Goal: Task Accomplishment & Management: Manage account settings

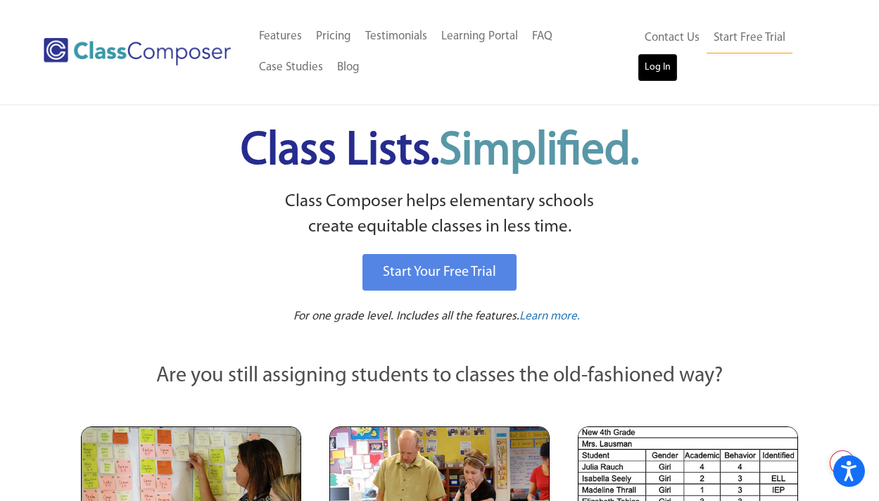
click at [651, 67] on link "Log In" at bounding box center [658, 67] width 40 height 28
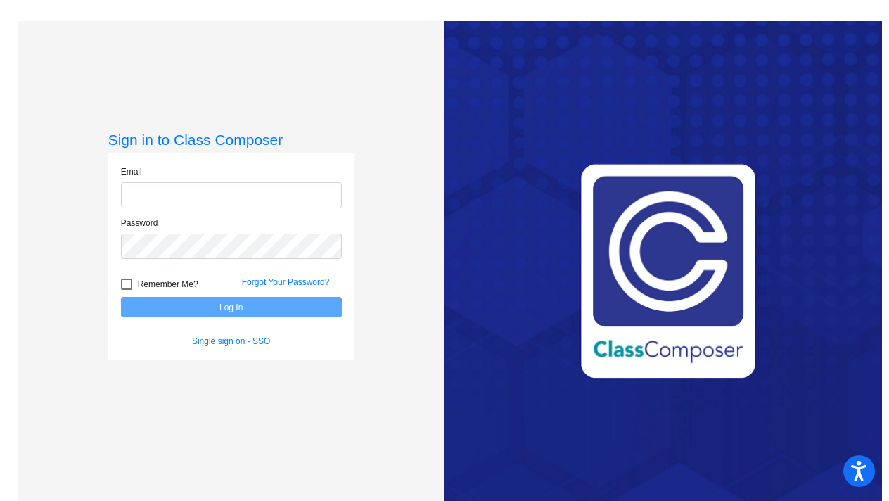
type input "Mwalton@lgusd.org"
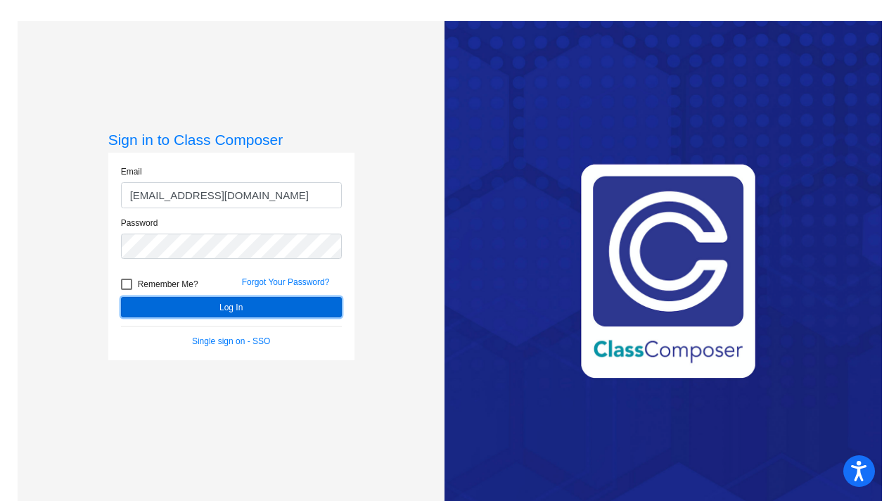
click at [226, 310] on button "Log In" at bounding box center [231, 307] width 221 height 20
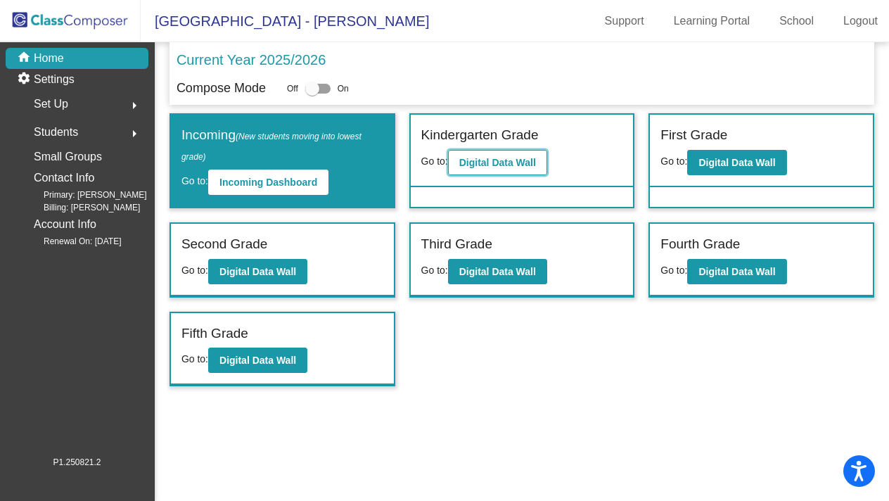
click at [513, 165] on b "Digital Data Wall" at bounding box center [497, 162] width 77 height 11
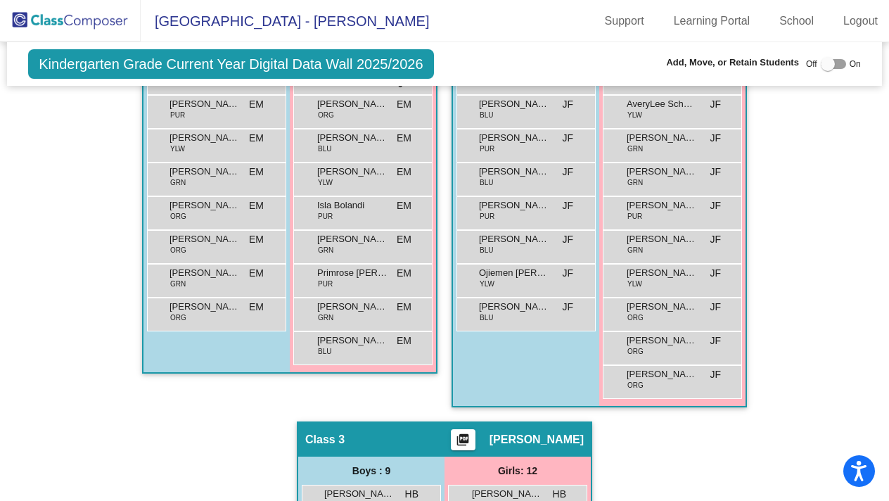
scroll to position [376, 0]
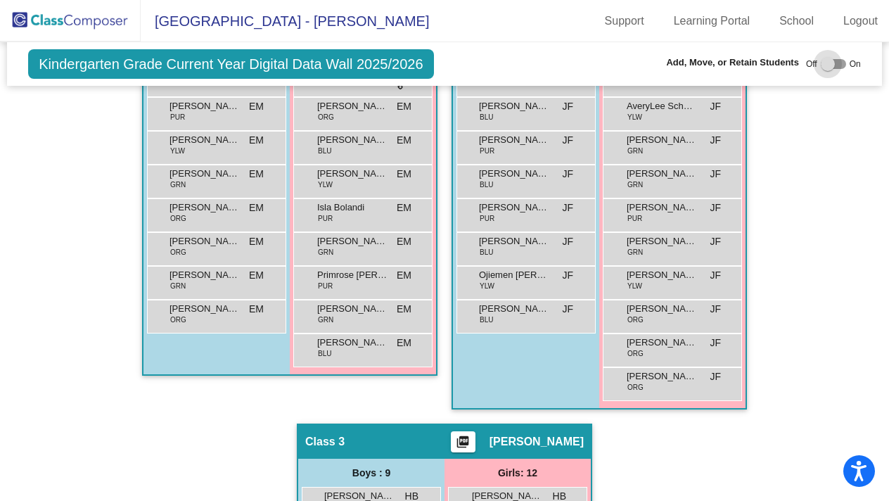
click at [838, 68] on label at bounding box center [833, 64] width 25 height 17
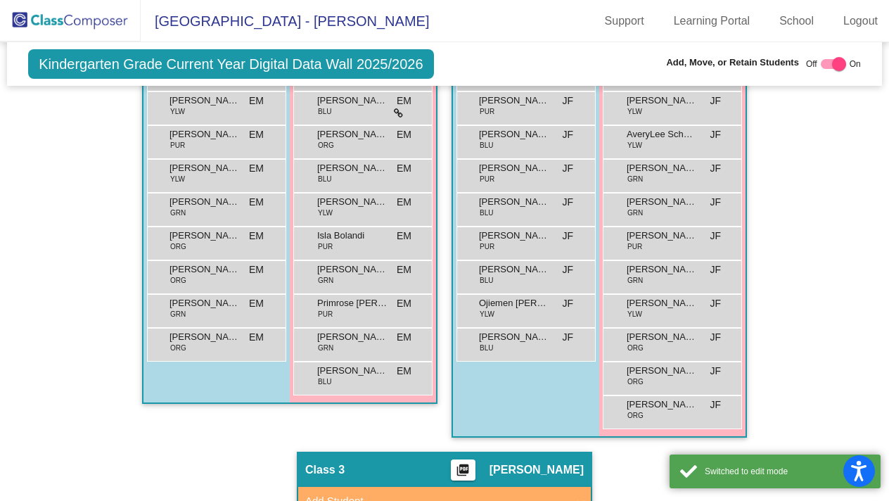
scroll to position [405, 0]
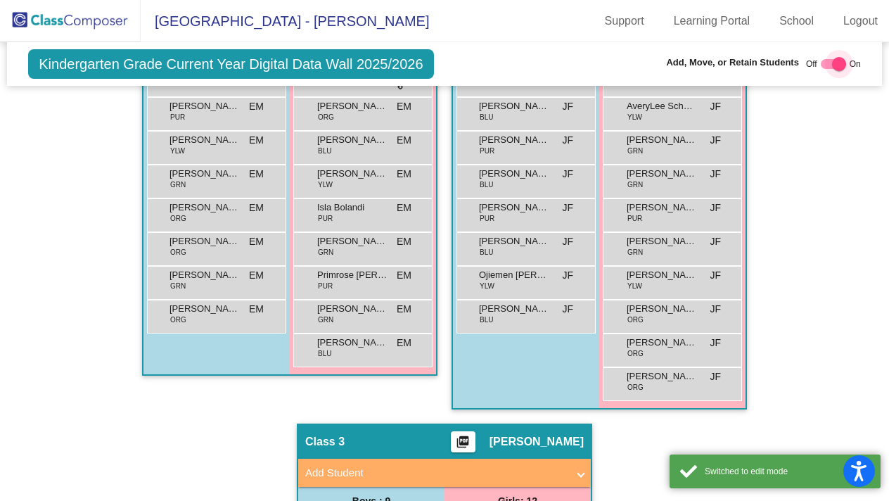
click at [821, 62] on div at bounding box center [833, 64] width 25 height 10
checkbox input "false"
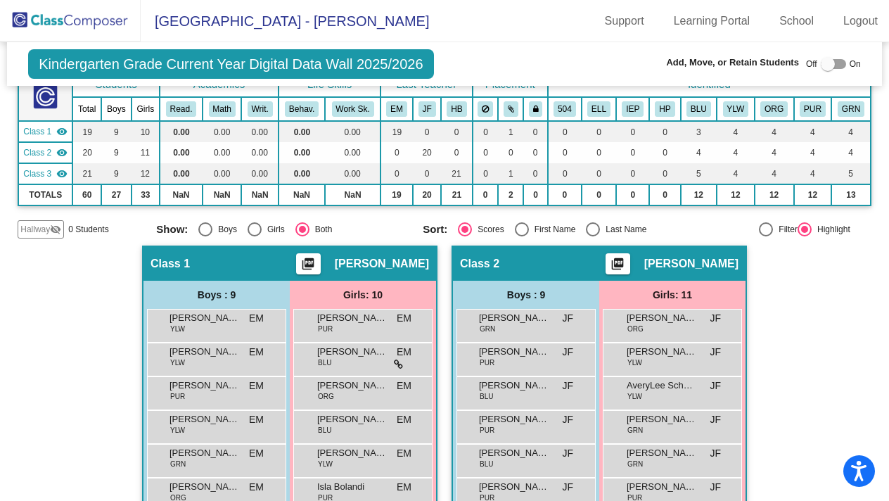
scroll to position [0, 0]
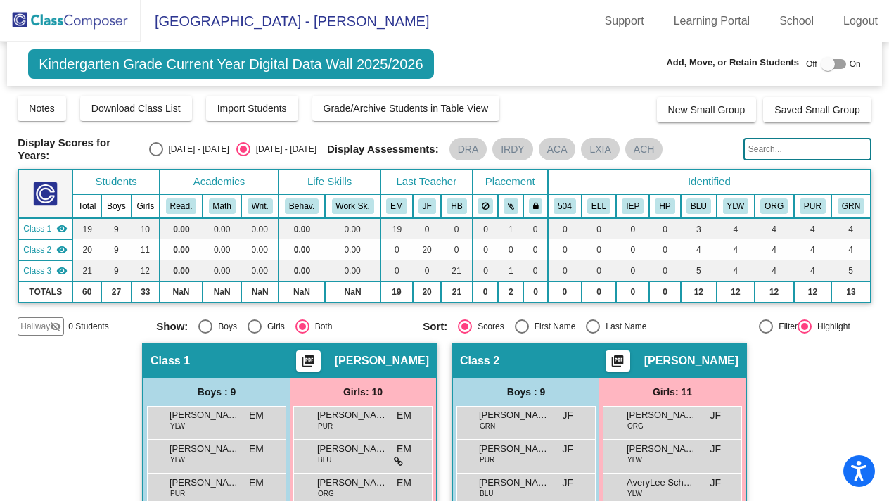
click at [594, 322] on div "Select an option" at bounding box center [593, 326] width 14 height 14
click at [593, 334] on input "Last Name" at bounding box center [592, 334] width 1 height 1
radio input "true"
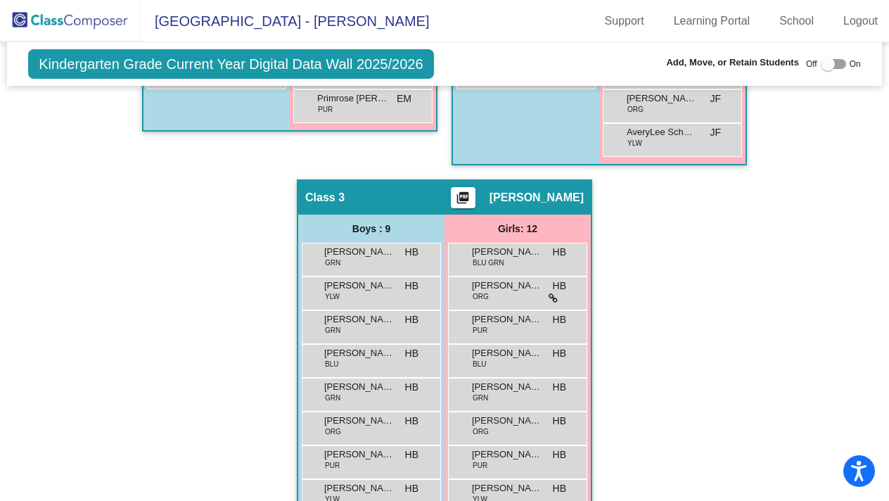
scroll to position [628, 0]
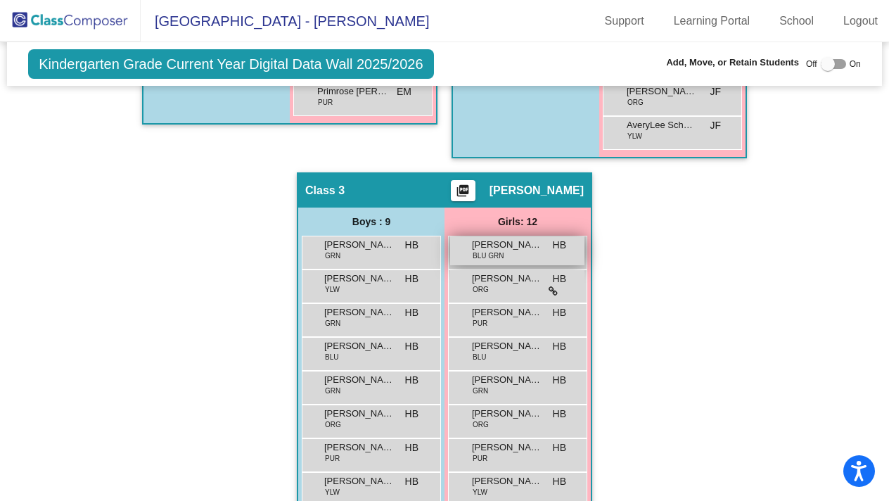
click at [486, 255] on span "BLU GRN" at bounding box center [488, 256] width 31 height 11
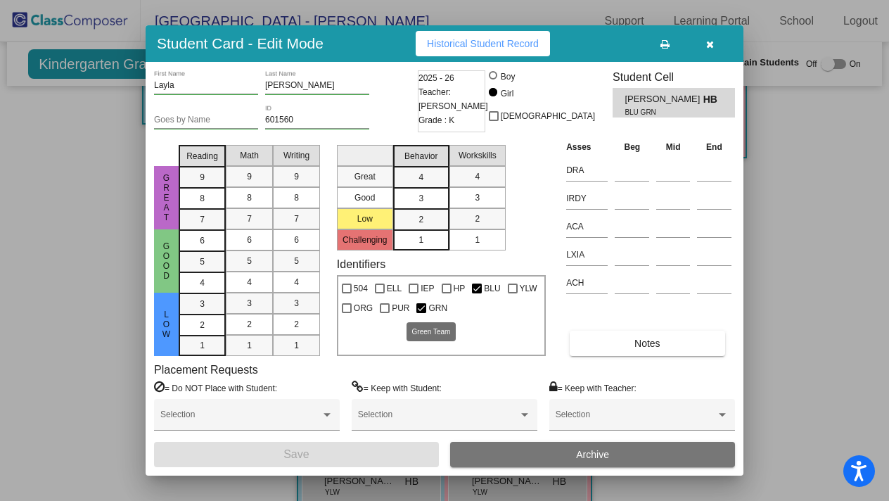
click at [424, 310] on div at bounding box center [422, 308] width 10 height 10
click at [421, 313] on input "GRN" at bounding box center [421, 313] width 1 height 1
checkbox input "false"
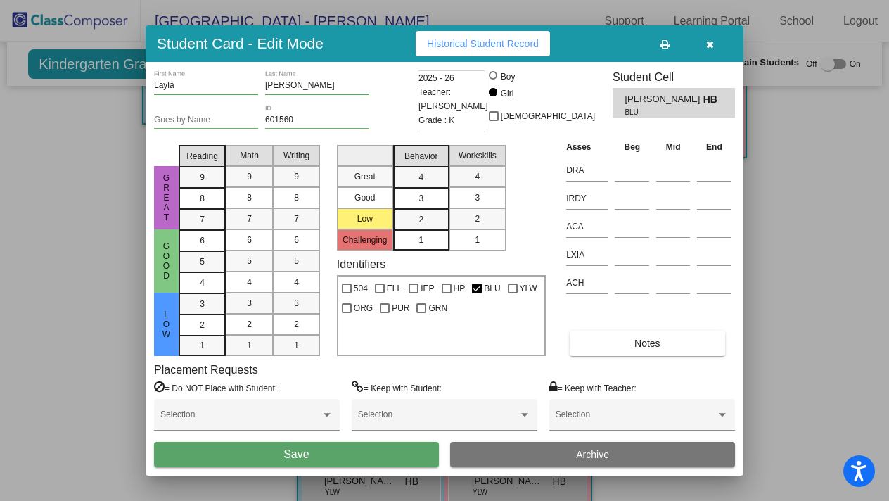
click at [360, 445] on button "Save" at bounding box center [296, 454] width 285 height 25
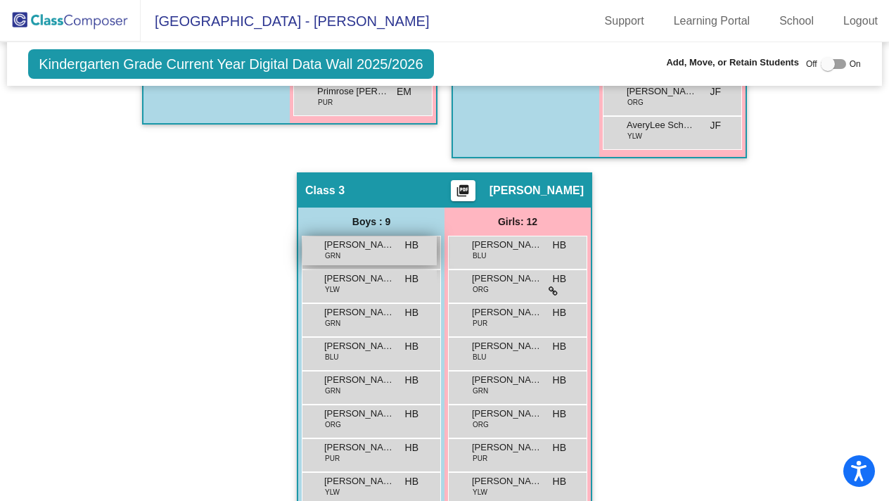
click at [367, 246] on span "Xavier Baratzadeh" at bounding box center [359, 245] width 70 height 14
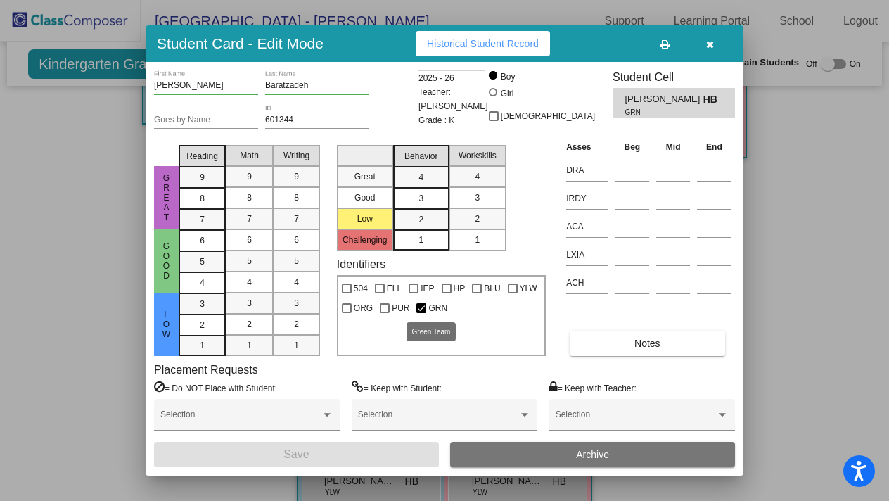
click at [424, 307] on div at bounding box center [422, 308] width 10 height 10
click at [421, 313] on input "GRN" at bounding box center [421, 313] width 1 height 1
checkbox input "false"
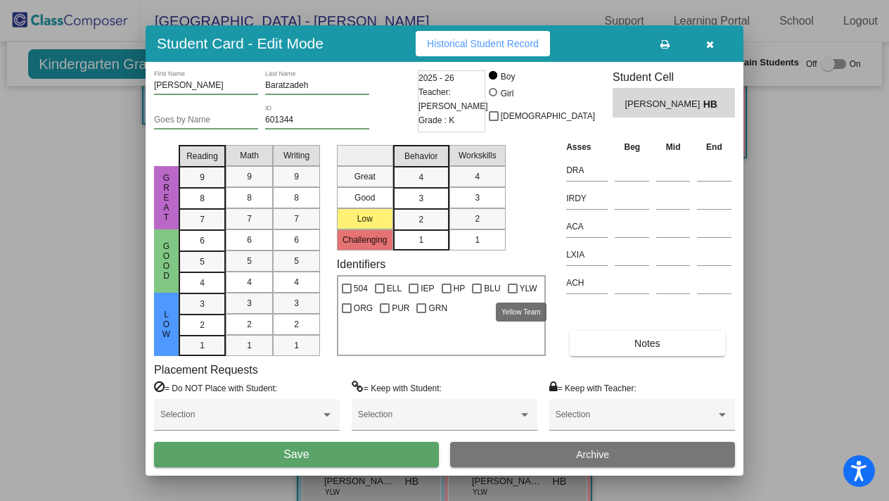
click at [514, 287] on div at bounding box center [513, 289] width 10 height 10
click at [513, 293] on input "YLW" at bounding box center [512, 293] width 1 height 1
checkbox input "true"
click at [323, 451] on button "Save" at bounding box center [296, 454] width 285 height 25
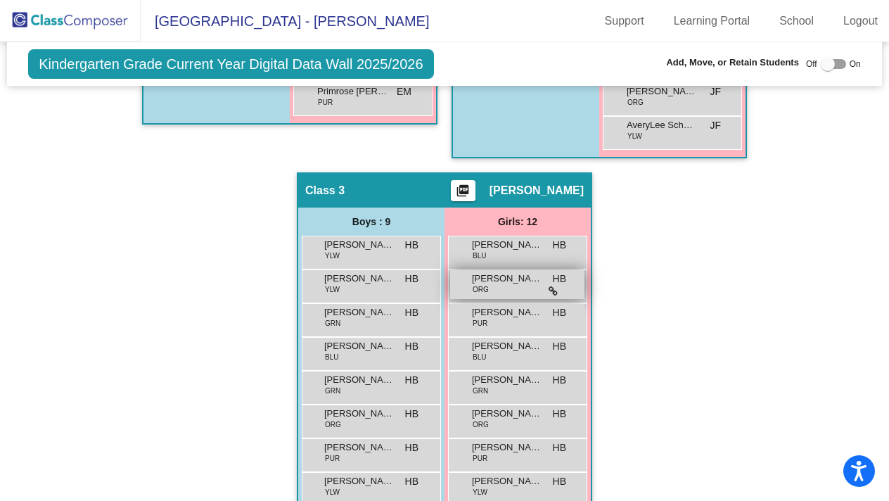
click at [533, 277] on span "Athena Buntin" at bounding box center [507, 279] width 70 height 14
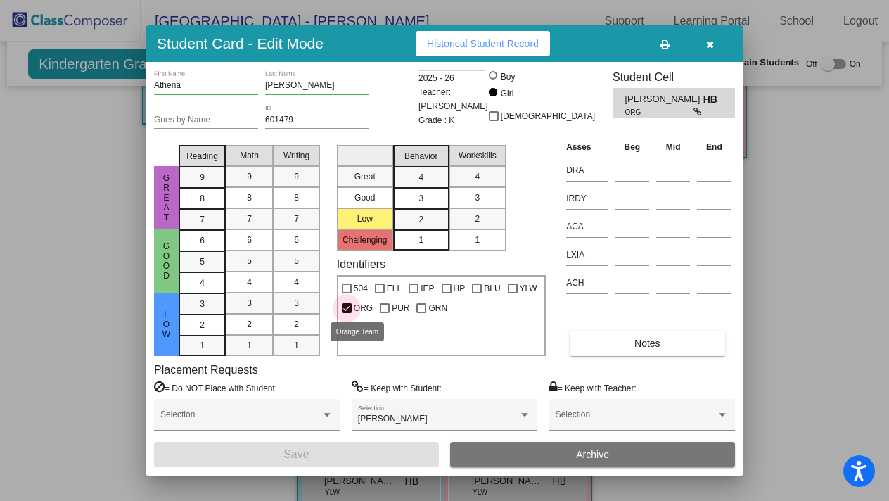
click at [350, 309] on div at bounding box center [347, 308] width 10 height 10
click at [347, 313] on input "ORG" at bounding box center [346, 313] width 1 height 1
checkbox input "false"
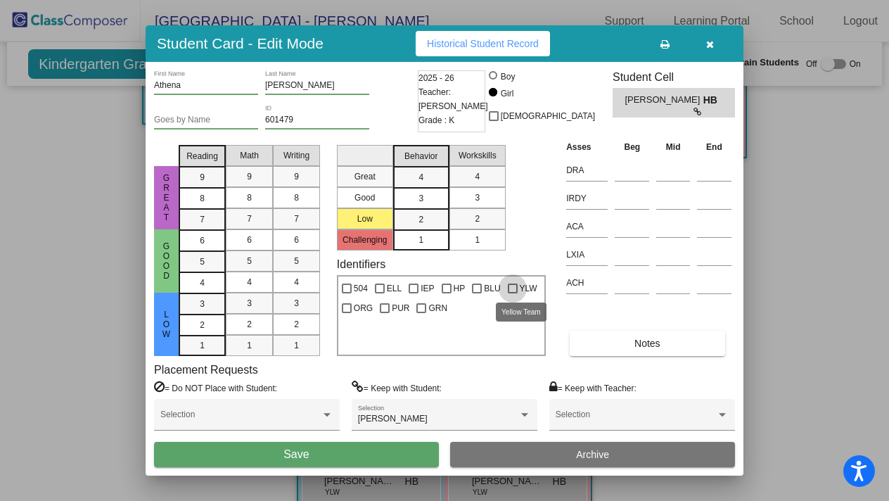
drag, startPoint x: 514, startPoint y: 287, endPoint x: 499, endPoint y: 309, distance: 26.3
click at [513, 287] on div at bounding box center [513, 289] width 10 height 10
click at [513, 293] on input "YLW" at bounding box center [512, 293] width 1 height 1
checkbox input "true"
click at [314, 455] on button "Save" at bounding box center [296, 454] width 285 height 25
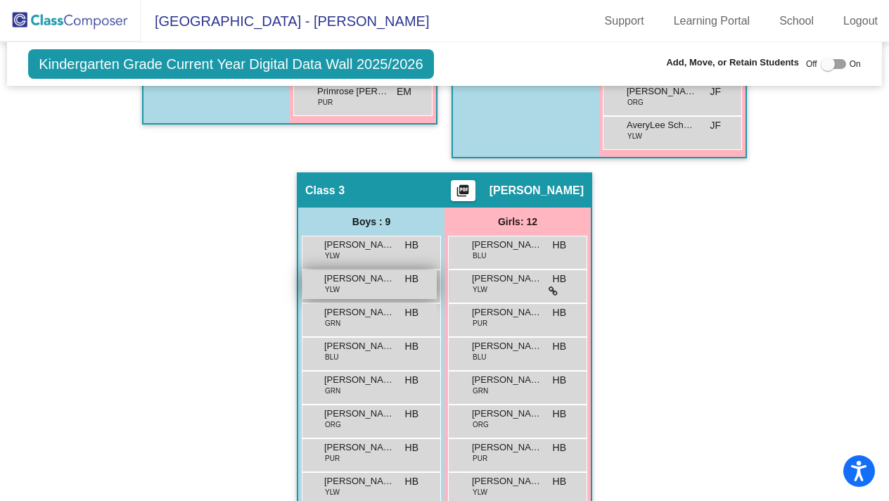
click at [351, 286] on div "Wesley Fisher YLW HB lock do_not_disturb_alt" at bounding box center [370, 284] width 134 height 29
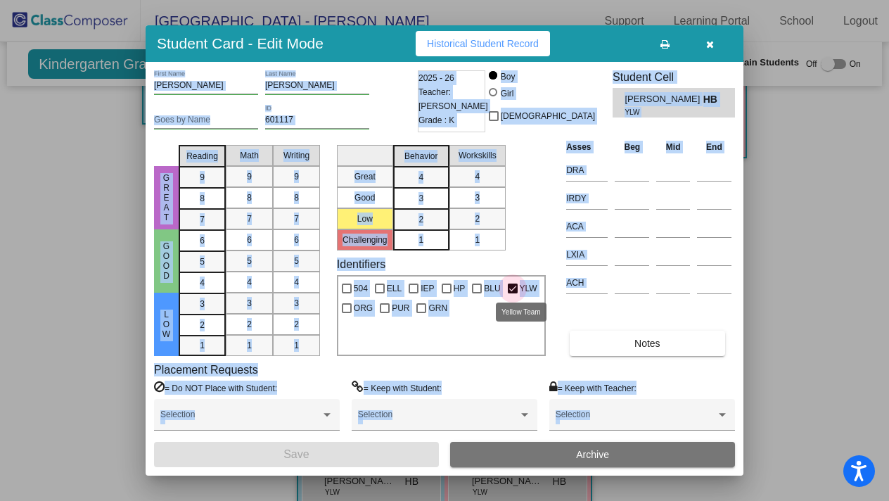
drag, startPoint x: 515, startPoint y: 286, endPoint x: 499, endPoint y: 291, distance: 17.1
click at [514, 286] on div at bounding box center [513, 289] width 10 height 10
click at [513, 293] on input "YLW" at bounding box center [512, 293] width 1 height 1
checkbox input "false"
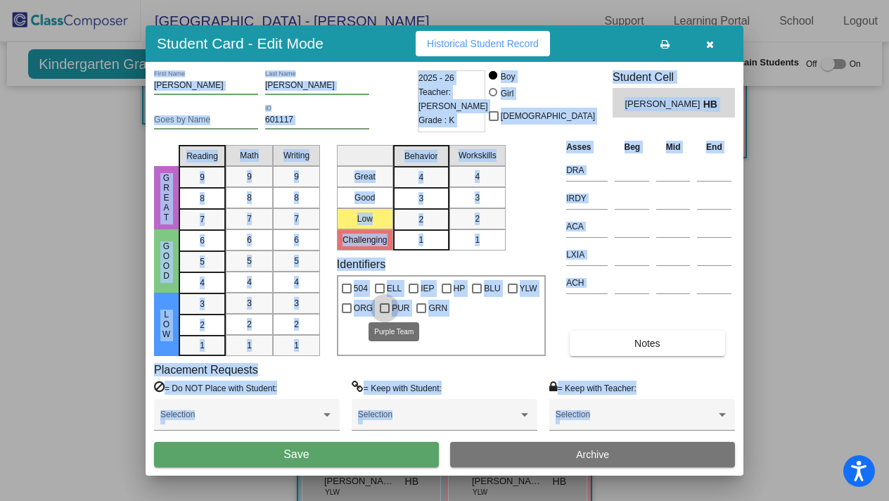
click at [386, 305] on div at bounding box center [385, 308] width 10 height 10
click at [385, 313] on input "PUR" at bounding box center [384, 313] width 1 height 1
checkbox input "true"
click at [350, 452] on button "Save" at bounding box center [296, 454] width 285 height 25
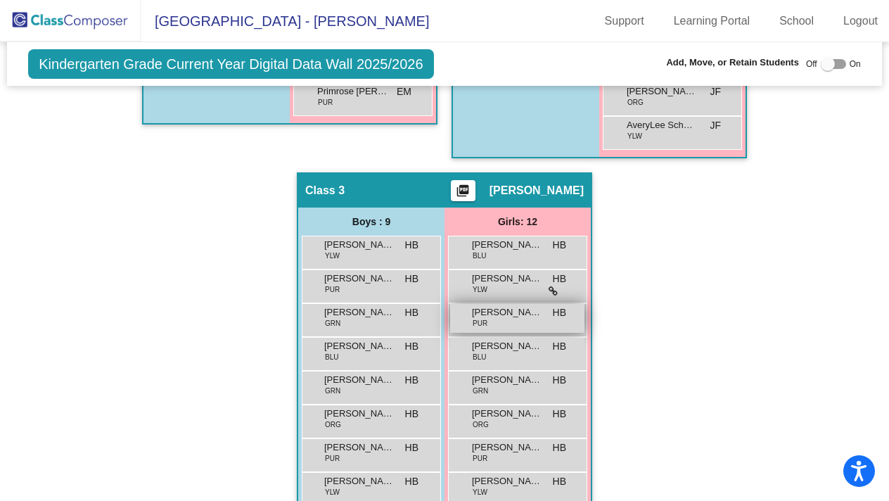
click at [490, 317] on div "Chloe Chen PUR HB lock do_not_disturb_alt" at bounding box center [517, 318] width 134 height 29
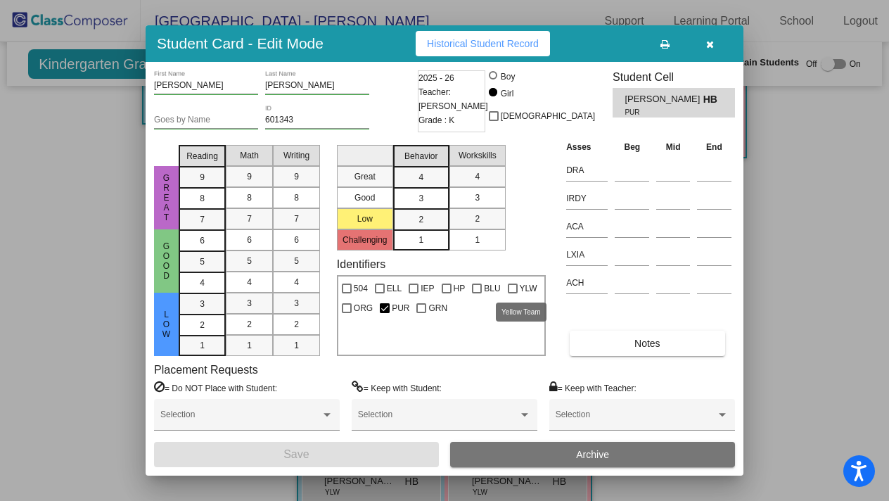
click at [511, 285] on div at bounding box center [513, 289] width 10 height 10
click at [512, 293] on input "YLW" at bounding box center [512, 293] width 1 height 1
checkbox input "true"
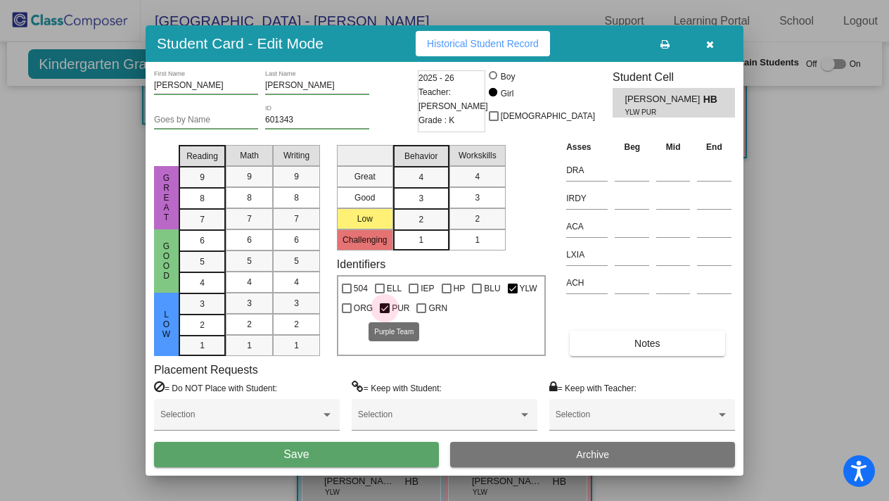
drag, startPoint x: 391, startPoint y: 302, endPoint x: 395, endPoint y: 338, distance: 36.1
click at [391, 303] on label "PUR" at bounding box center [395, 308] width 30 height 17
click at [385, 313] on input "PUR" at bounding box center [384, 313] width 1 height 1
checkbox input "false"
click at [350, 454] on button "Save" at bounding box center [296, 454] width 285 height 25
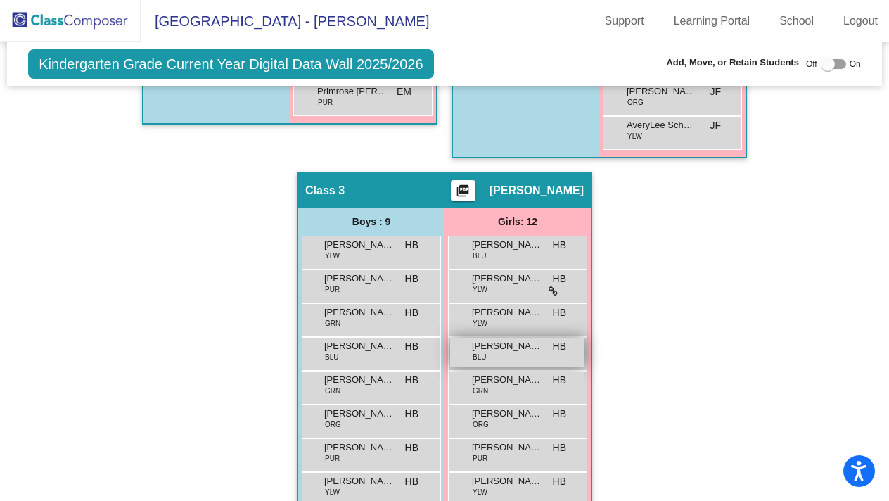
click at [501, 355] on div "Zaha Imran BLU HB lock do_not_disturb_alt" at bounding box center [517, 352] width 134 height 29
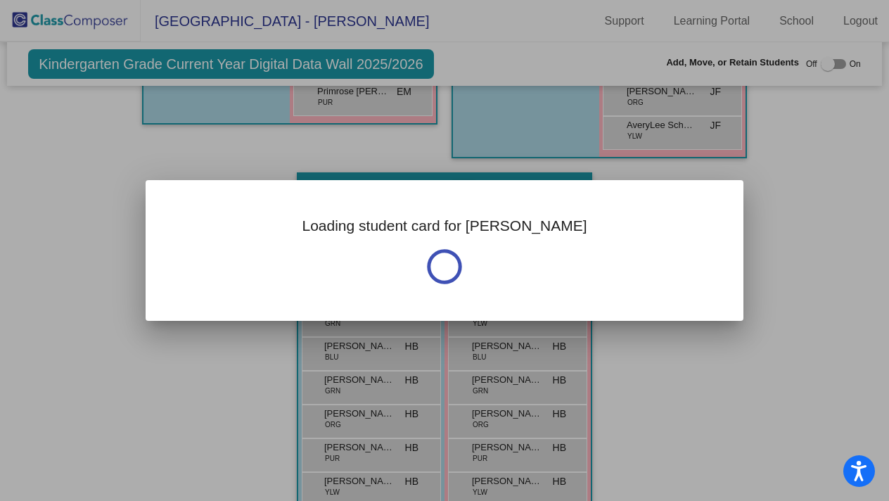
click at [501, 355] on div "Loading student card for Zaha" at bounding box center [444, 250] width 889 height 501
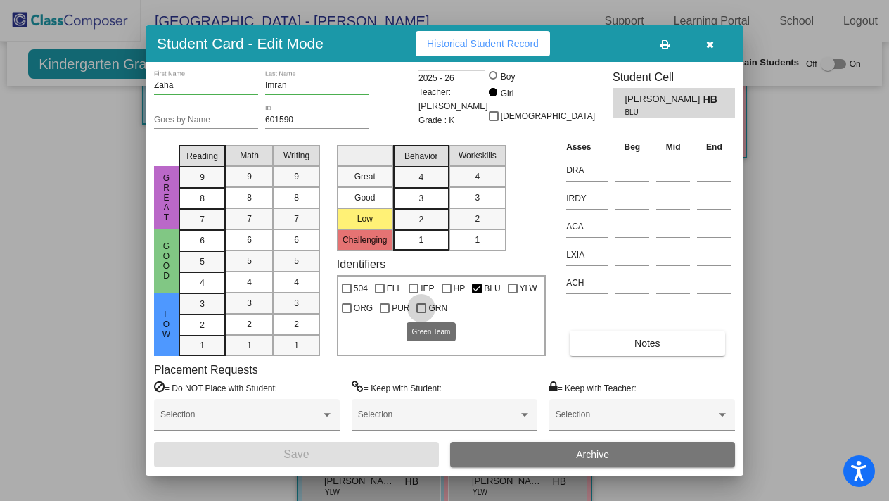
drag, startPoint x: 422, startPoint y: 307, endPoint x: 427, endPoint y: 349, distance: 41.8
click at [421, 308] on div at bounding box center [422, 308] width 10 height 10
click at [421, 313] on input "GRN" at bounding box center [421, 313] width 1 height 1
checkbox input "true"
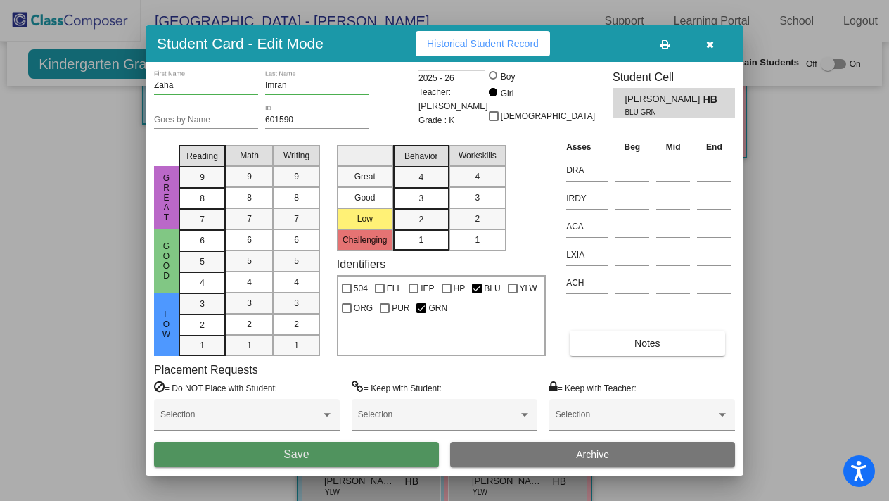
drag, startPoint x: 371, startPoint y: 465, endPoint x: 385, endPoint y: 460, distance: 14.9
click at [371, 465] on button "Save" at bounding box center [296, 454] width 285 height 25
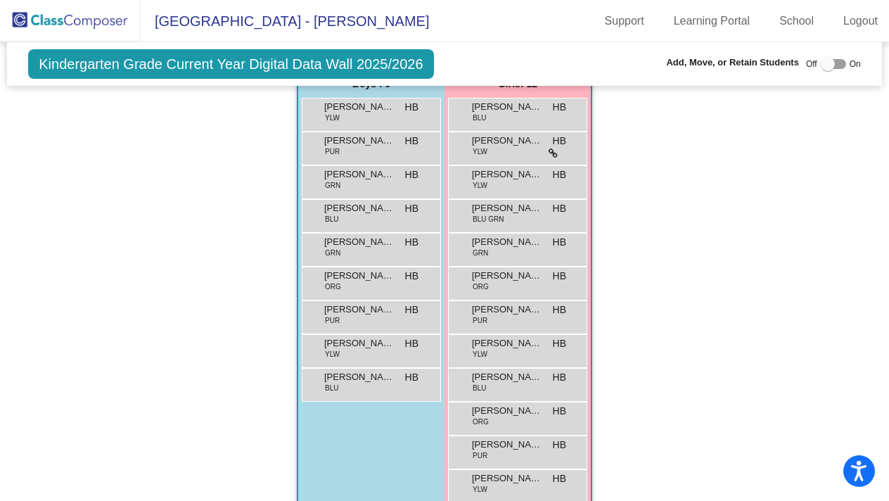
scroll to position [766, 0]
click at [497, 287] on div "Emily Mullen ORG HB lock do_not_disturb_alt" at bounding box center [517, 281] width 134 height 29
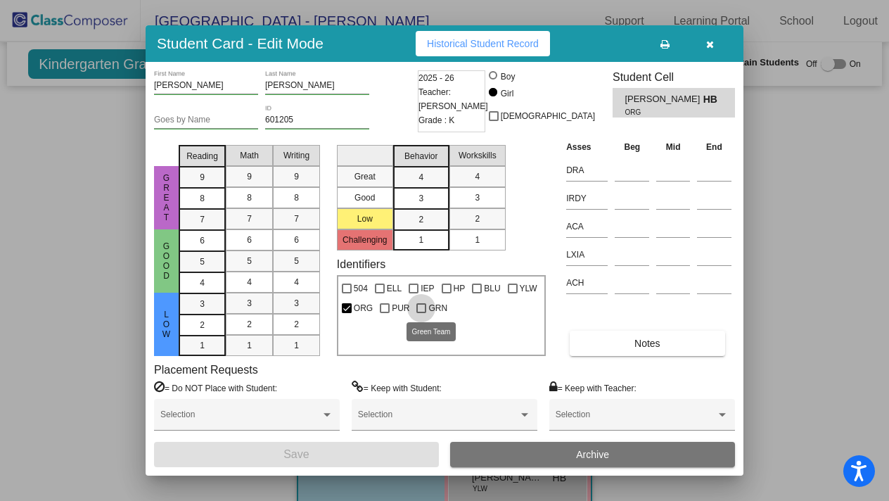
click at [424, 305] on div at bounding box center [422, 308] width 10 height 10
click at [421, 313] on input "GRN" at bounding box center [421, 313] width 1 height 1
checkbox input "true"
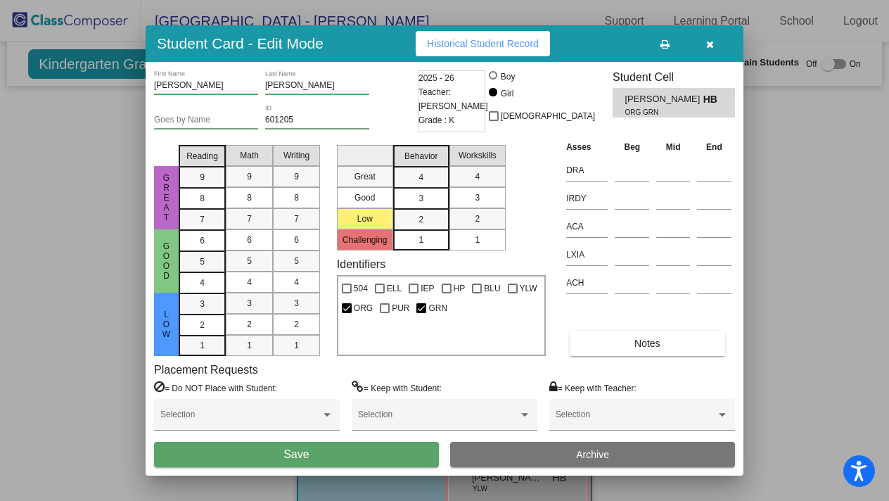
click at [333, 458] on button "Save" at bounding box center [296, 454] width 285 height 25
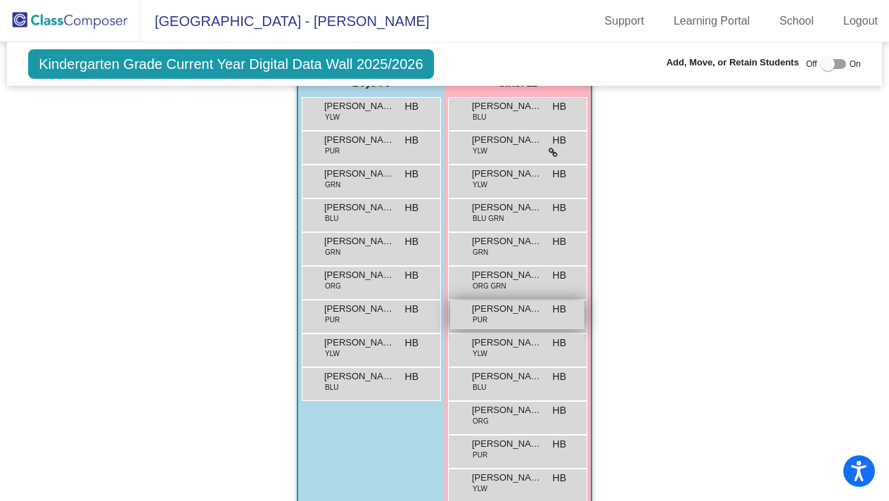
click at [524, 318] on div "Nikki Nozarian PUR HB lock do_not_disturb_alt" at bounding box center [517, 314] width 134 height 29
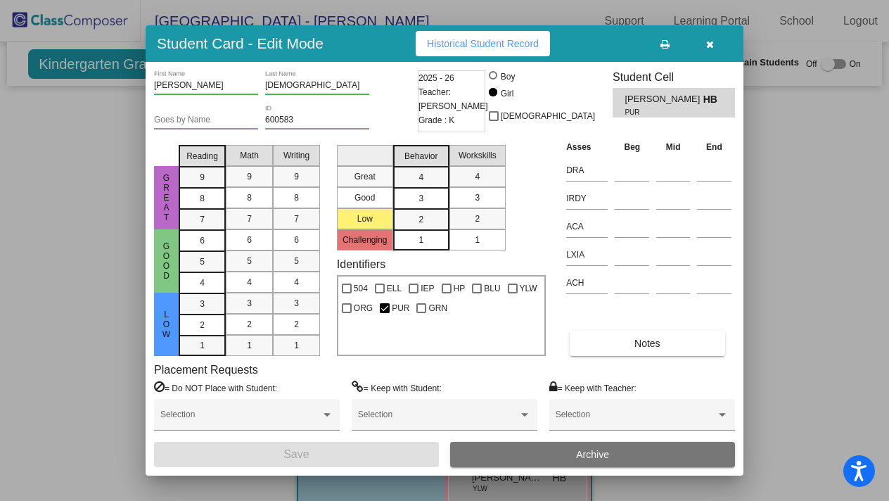
click at [784, 379] on div at bounding box center [444, 250] width 889 height 501
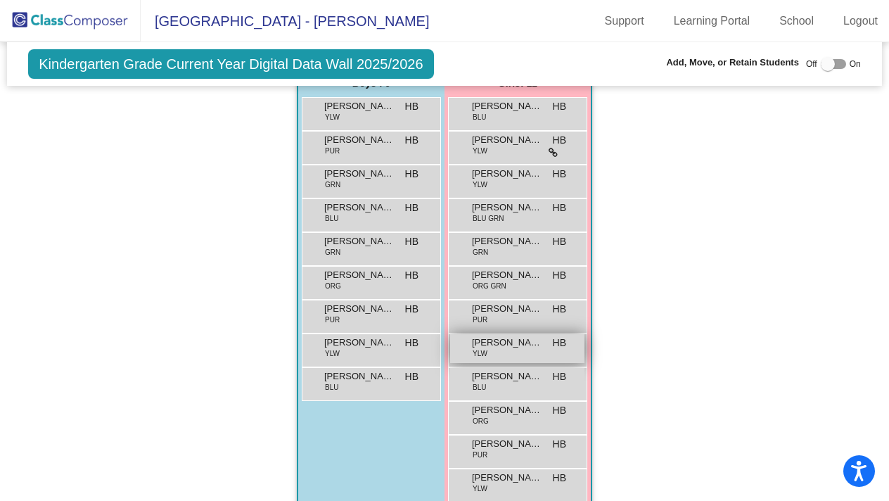
click at [486, 349] on div "Zoe Owens YLW HB lock do_not_disturb_alt" at bounding box center [517, 348] width 134 height 29
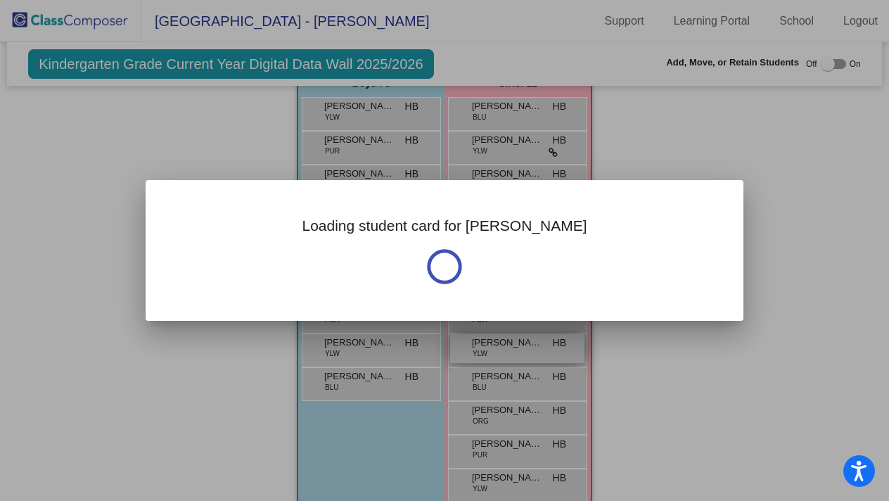
click at [486, 349] on div "Loading student card for Zoe" at bounding box center [444, 250] width 889 height 501
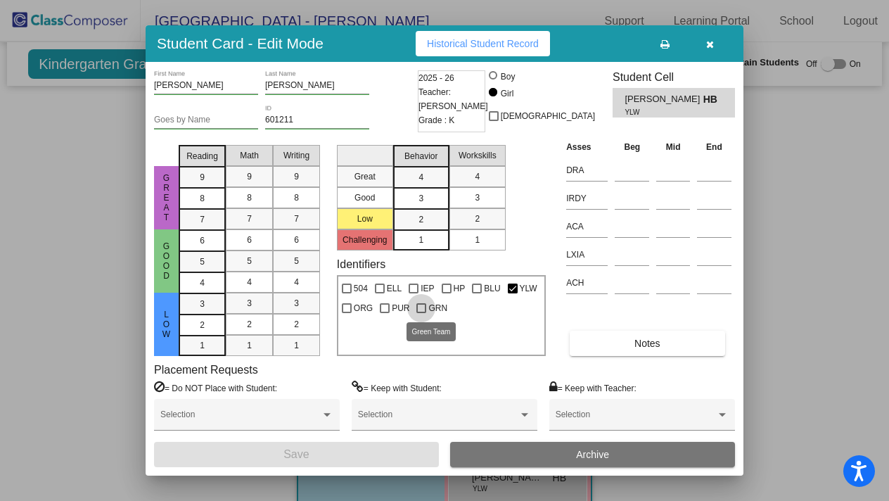
click at [425, 304] on div at bounding box center [422, 308] width 10 height 10
click at [421, 313] on input "GRN" at bounding box center [421, 313] width 1 height 1
checkbox input "true"
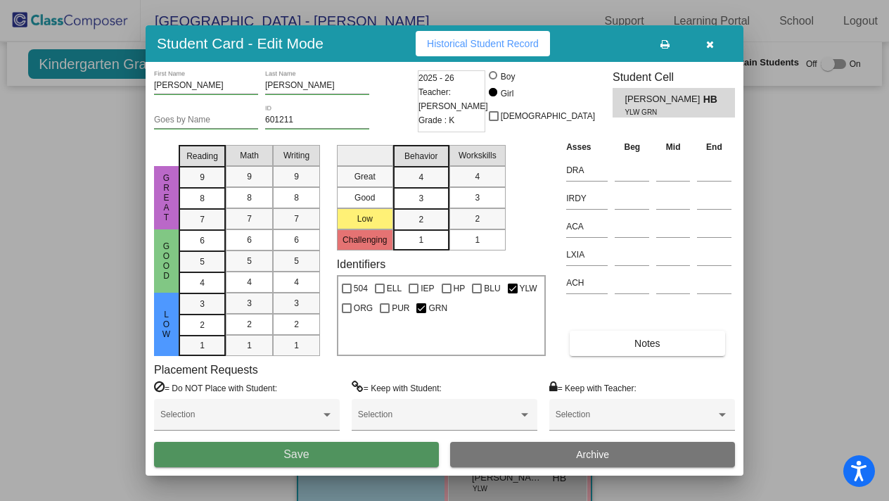
click at [345, 450] on button "Save" at bounding box center [296, 454] width 285 height 25
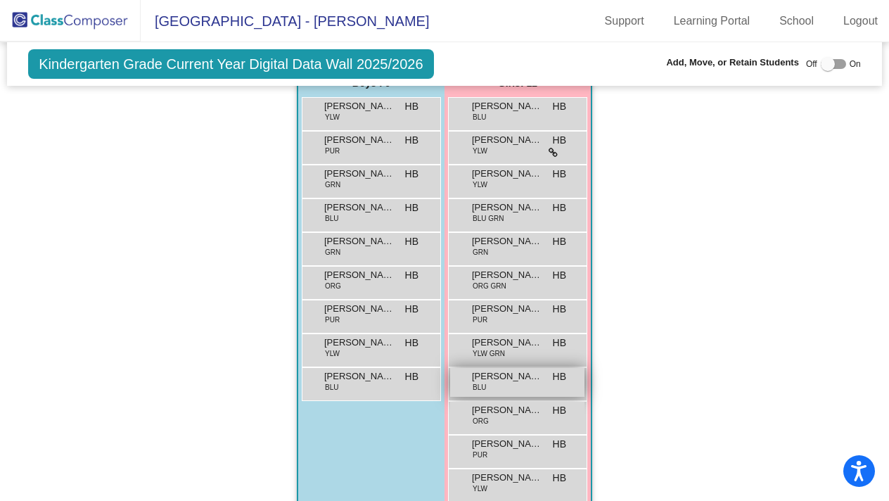
click at [509, 383] on div "Ava Parrish BLU HB lock do_not_disturb_alt" at bounding box center [517, 382] width 134 height 29
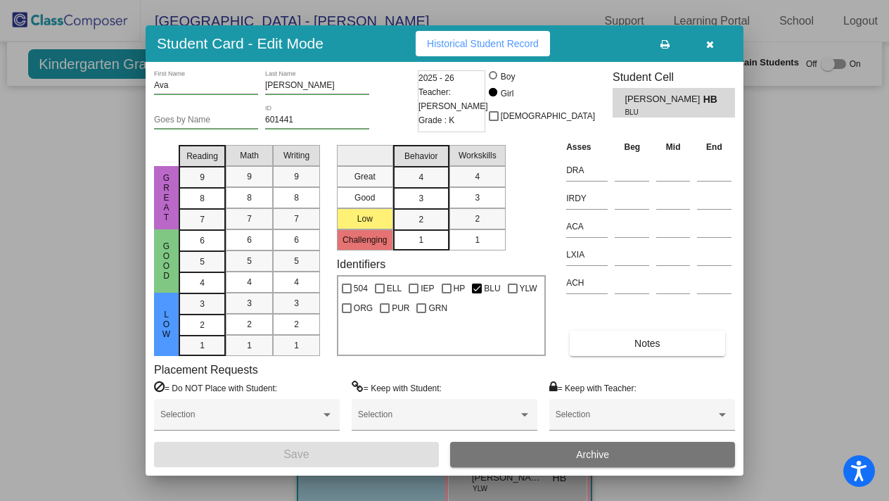
click at [509, 383] on div "Student Card - Edit Mode Historical Student Record Ava First Name Parrish Last …" at bounding box center [444, 250] width 889 height 501
click at [384, 304] on div at bounding box center [385, 308] width 10 height 10
click at [384, 313] on input "PUR" at bounding box center [384, 313] width 1 height 1
checkbox input "true"
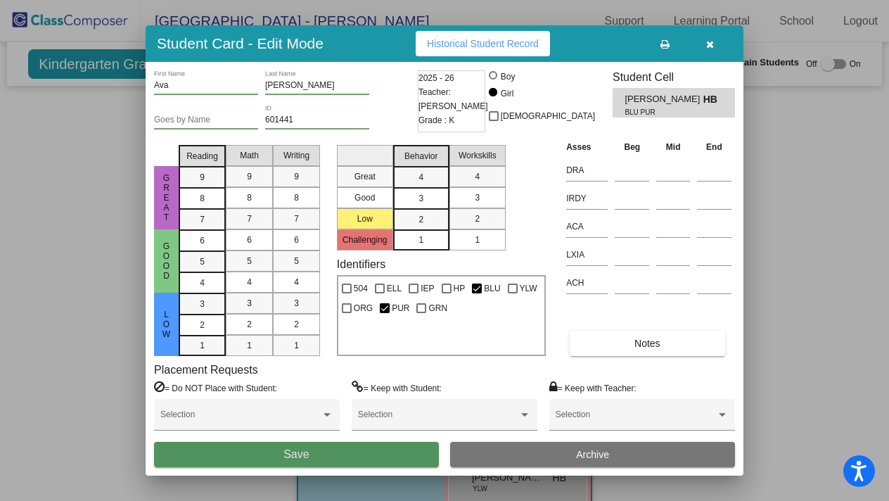
click at [353, 458] on button "Save" at bounding box center [296, 454] width 285 height 25
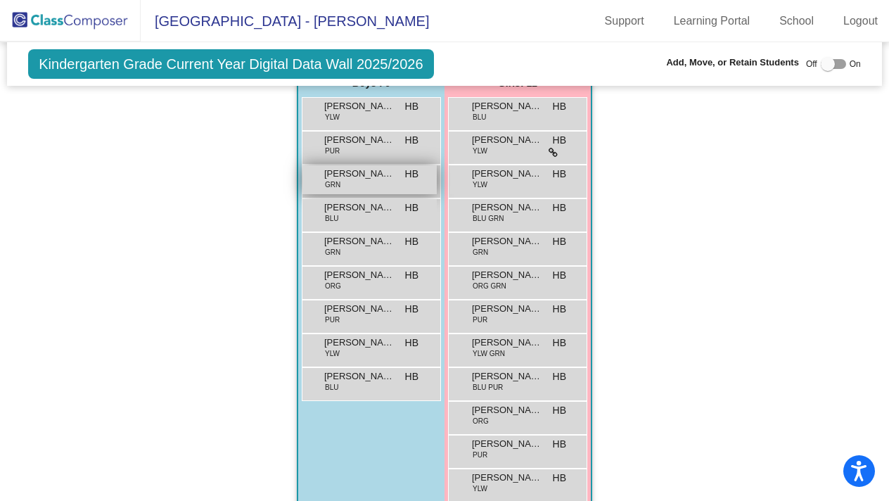
click at [369, 175] on span "Roman Pollock" at bounding box center [359, 174] width 70 height 14
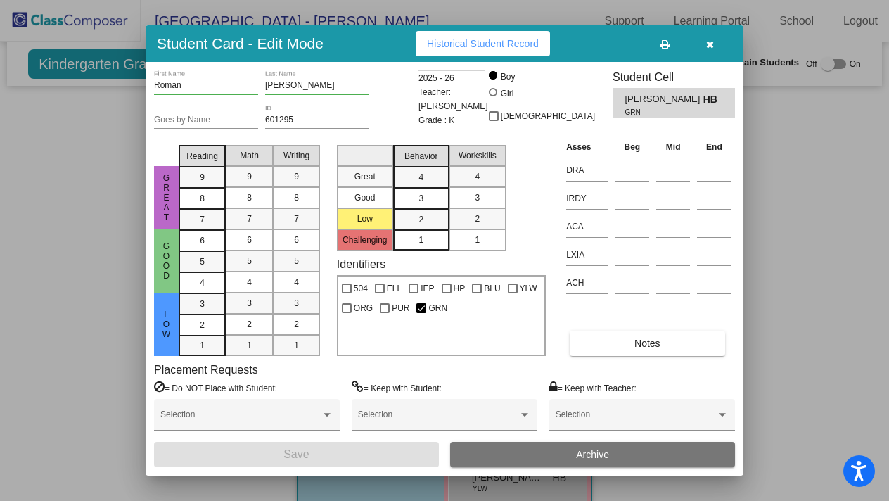
click at [783, 281] on div at bounding box center [444, 250] width 889 height 501
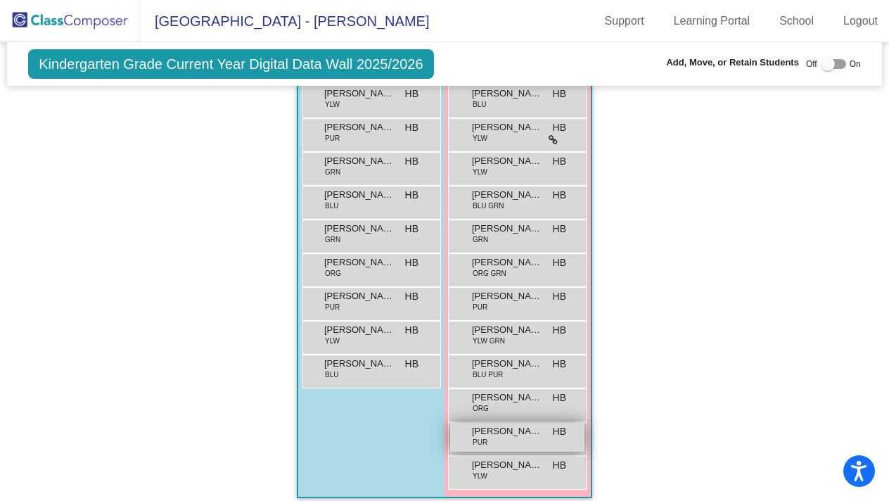
scroll to position [787, 0]
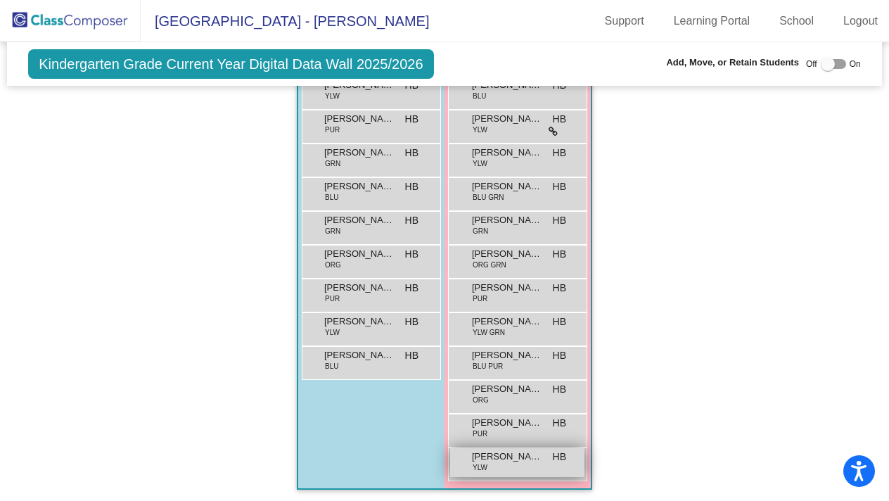
click at [521, 456] on span "Emilia Schraga" at bounding box center [507, 457] width 70 height 14
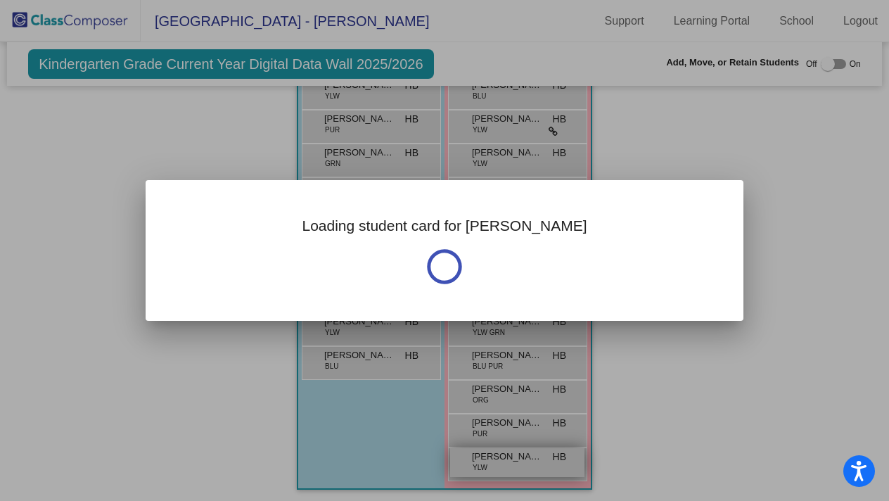
click at [521, 456] on div "Loading student card for Emilia" at bounding box center [444, 250] width 889 height 501
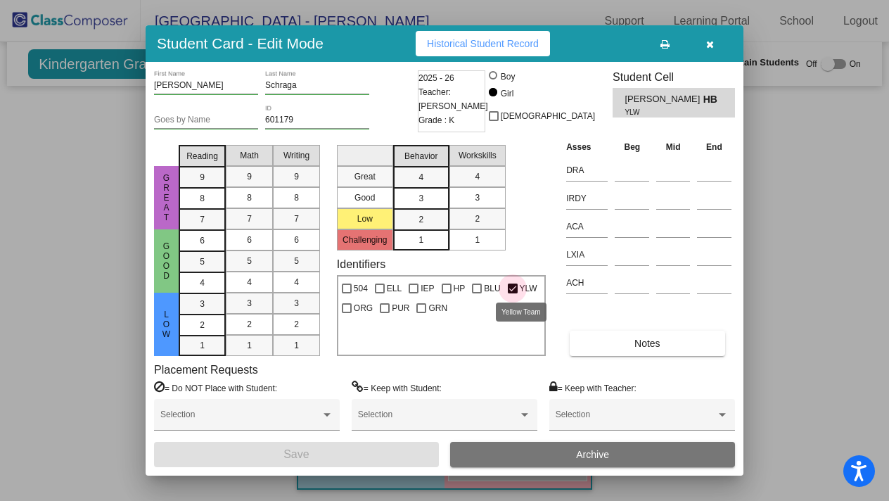
drag, startPoint x: 516, startPoint y: 288, endPoint x: 507, endPoint y: 289, distance: 9.9
click at [515, 288] on label "YLW" at bounding box center [523, 288] width 30 height 17
click at [513, 293] on input "YLW" at bounding box center [512, 293] width 1 height 1
checkbox input "false"
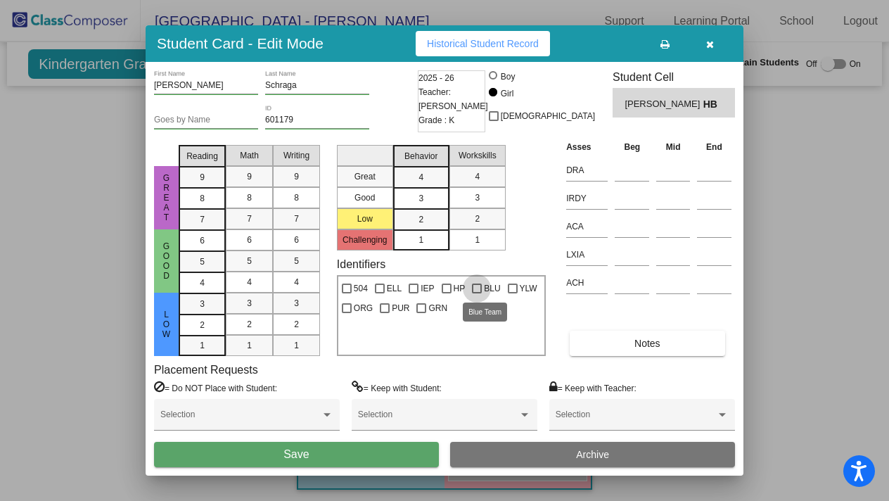
drag, startPoint x: 479, startPoint y: 285, endPoint x: 470, endPoint y: 300, distance: 17.4
click at [478, 286] on div at bounding box center [477, 289] width 10 height 10
click at [477, 293] on input "BLU" at bounding box center [476, 293] width 1 height 1
checkbox input "true"
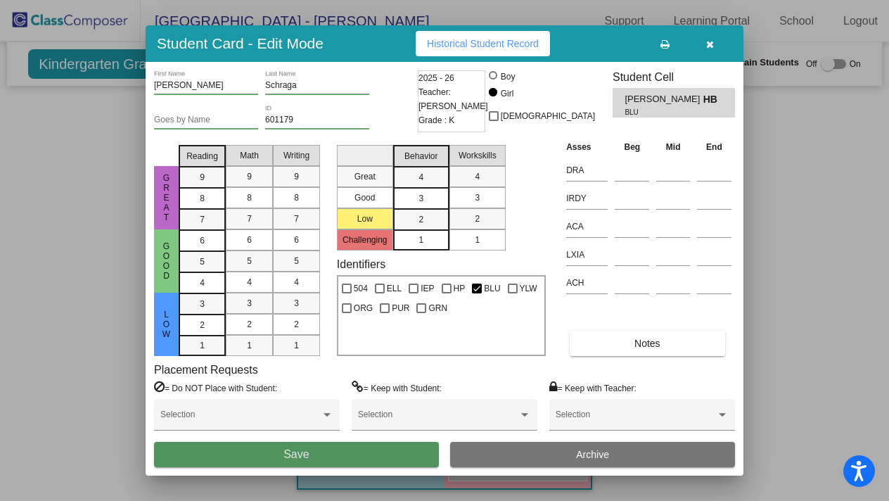
click at [342, 456] on button "Save" at bounding box center [296, 454] width 285 height 25
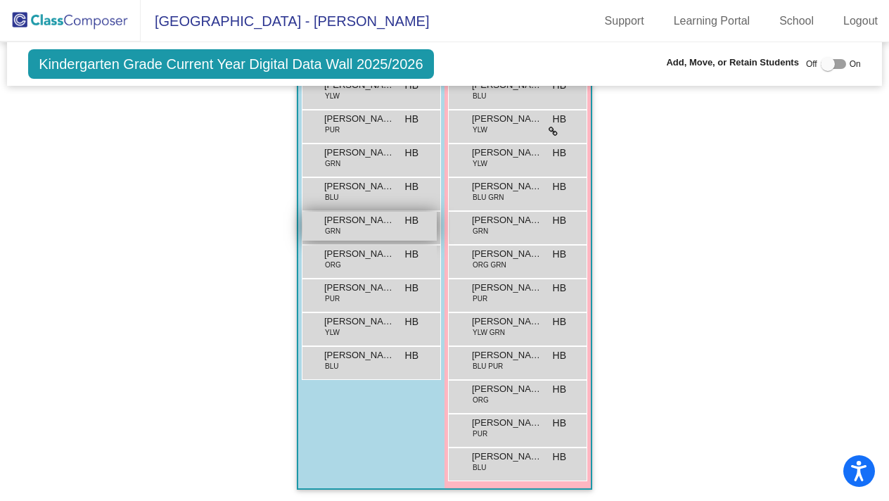
click at [365, 232] on div "William Wall GRN HB lock do_not_disturb_alt" at bounding box center [370, 226] width 134 height 29
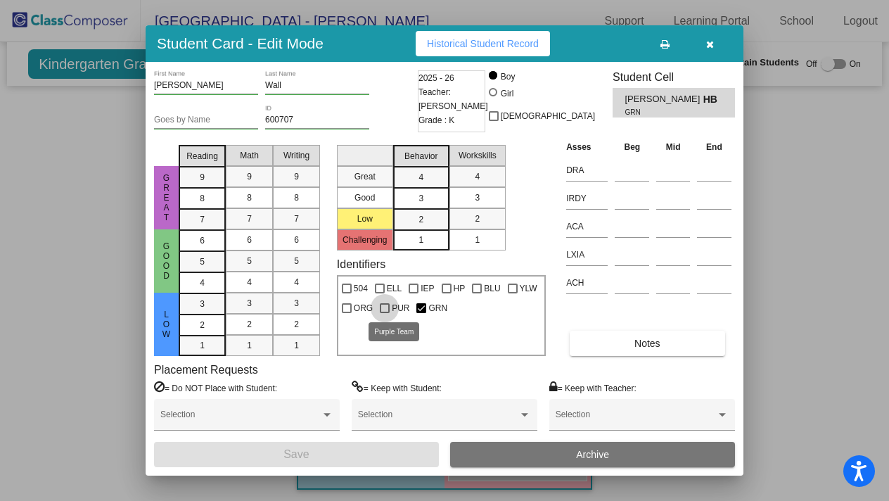
click at [384, 306] on div at bounding box center [385, 308] width 10 height 10
click at [384, 313] on input "PUR" at bounding box center [384, 313] width 1 height 1
checkbox input "true"
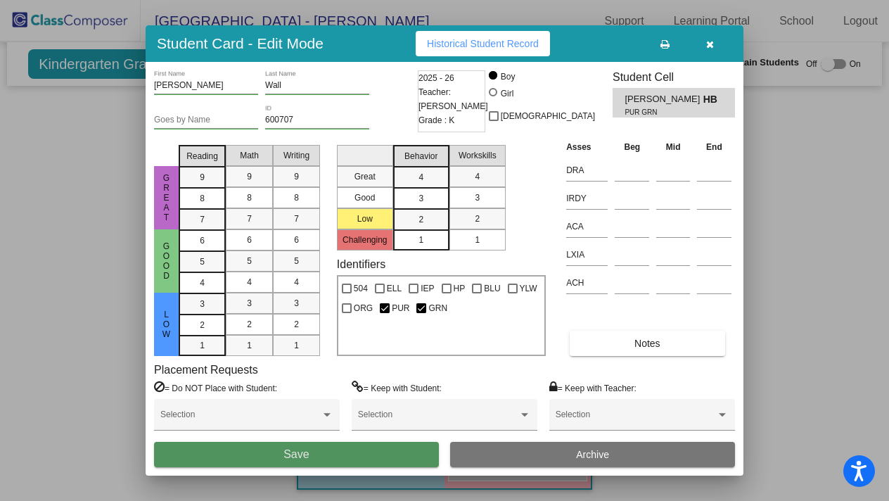
click at [323, 451] on button "Save" at bounding box center [296, 454] width 285 height 25
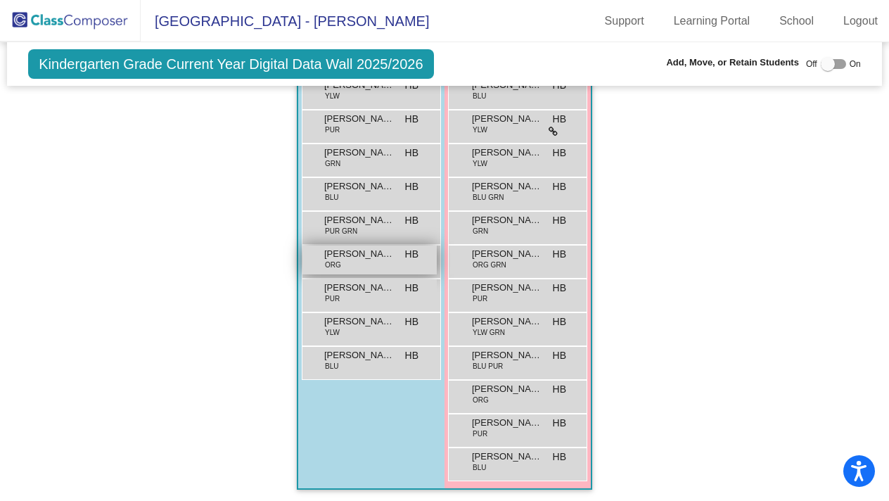
click at [368, 250] on span "Matthew Wong" at bounding box center [359, 254] width 70 height 14
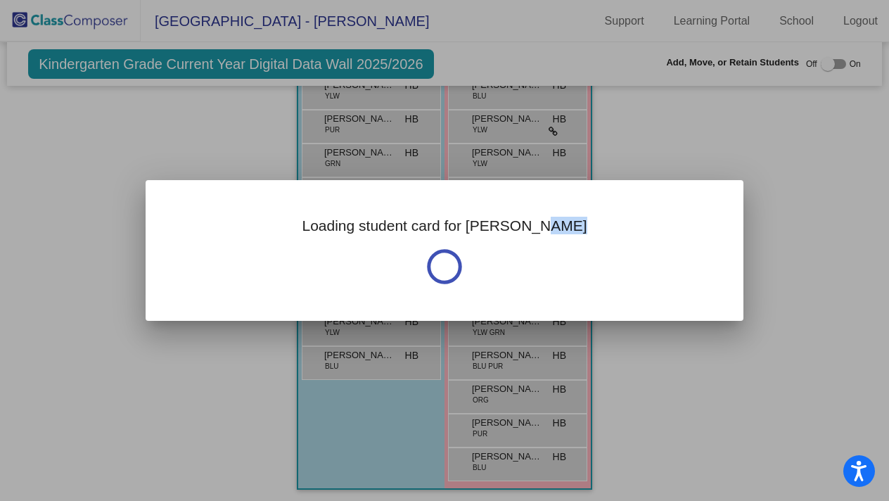
click at [368, 250] on div "Loading student card for Matthew" at bounding box center [445, 250] width 598 height 141
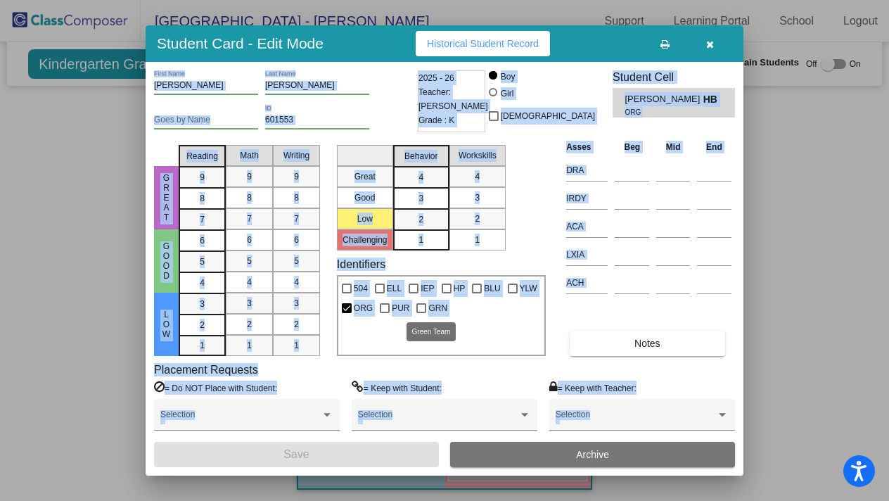
click at [424, 307] on div at bounding box center [422, 308] width 10 height 10
click at [421, 313] on input "GRN" at bounding box center [421, 313] width 1 height 1
checkbox input "true"
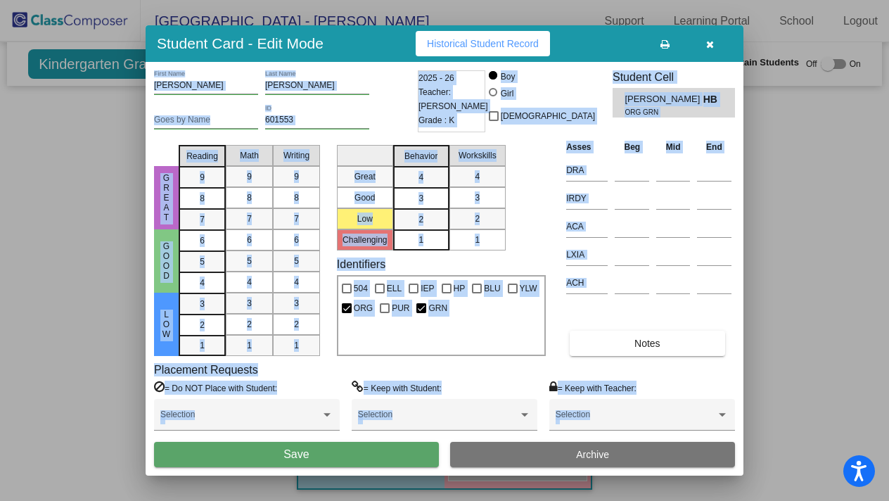
click at [385, 462] on button "Save" at bounding box center [296, 454] width 285 height 25
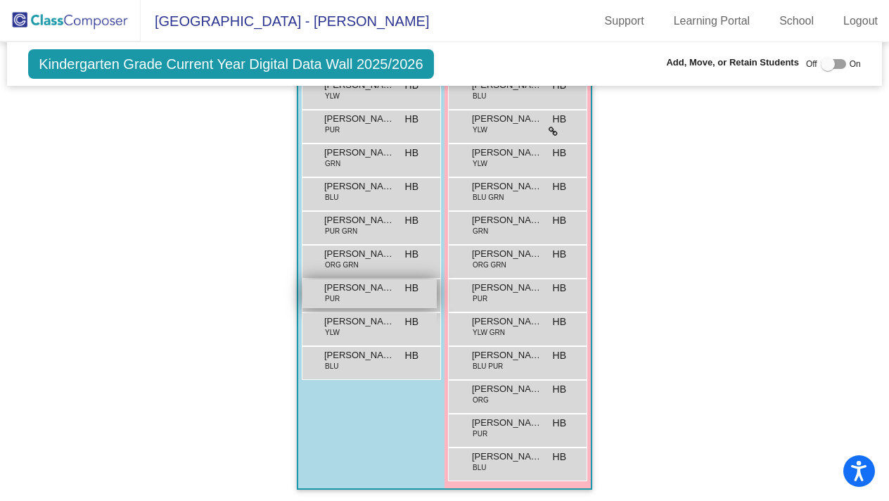
click at [370, 297] on div "Joshua Xu PUR HB lock do_not_disturb_alt" at bounding box center [370, 293] width 134 height 29
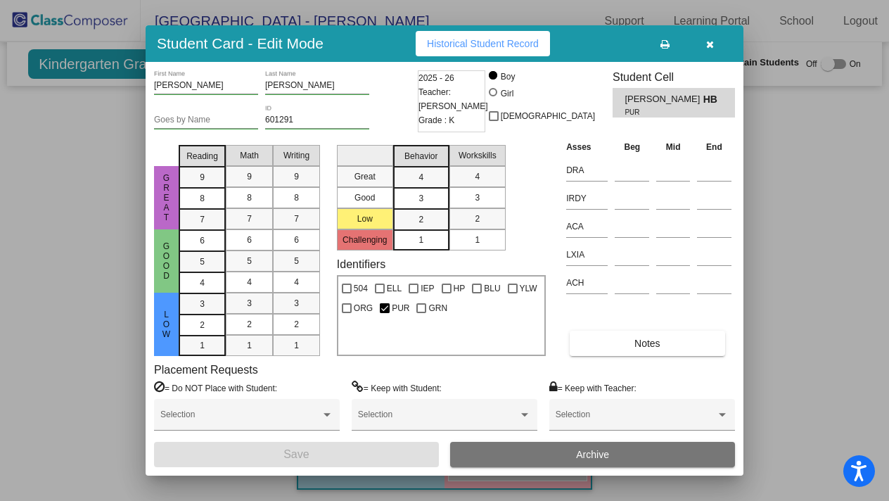
click at [813, 294] on div at bounding box center [444, 250] width 889 height 501
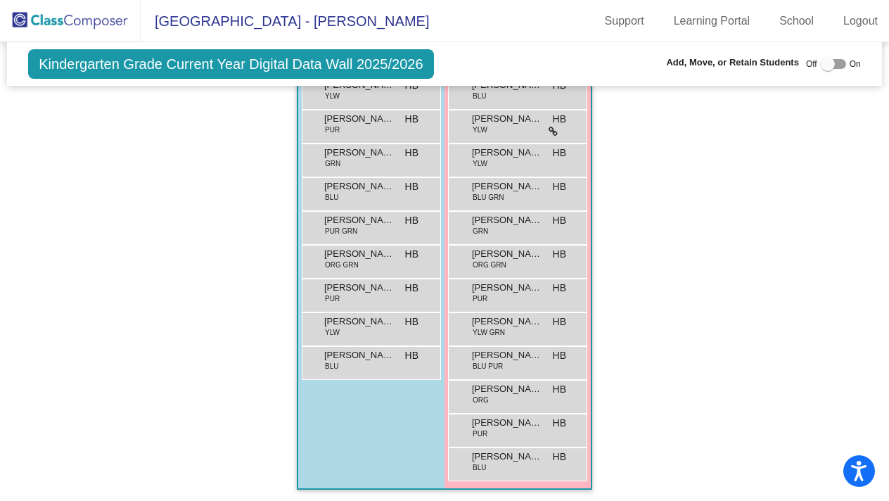
click at [729, 314] on div "Hallway - Hallway Class picture_as_pdf Add Student First Name Last Name Student…" at bounding box center [445, 29] width 854 height 949
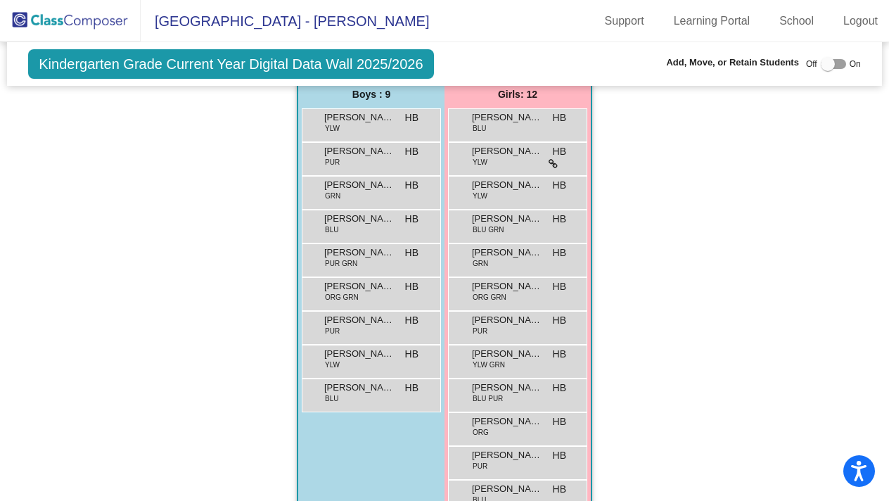
scroll to position [766, 0]
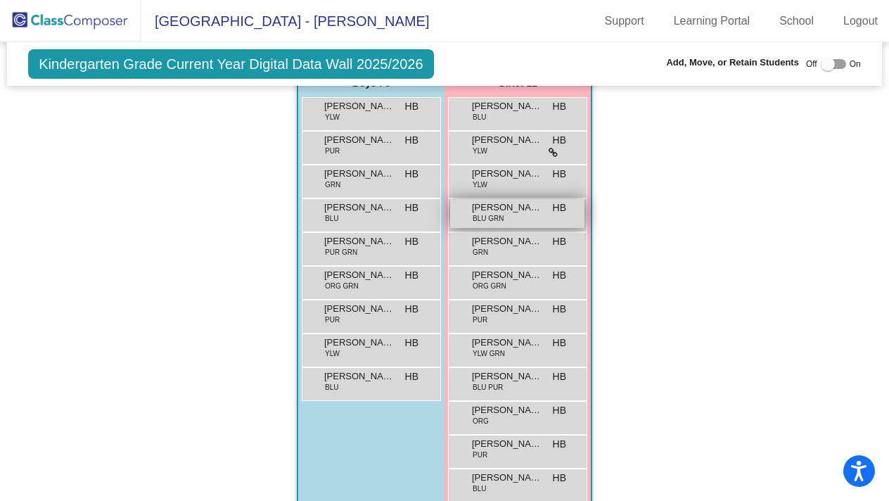
click at [507, 216] on div "Zaha Imran BLU GRN HB lock do_not_disturb_alt" at bounding box center [517, 213] width 134 height 29
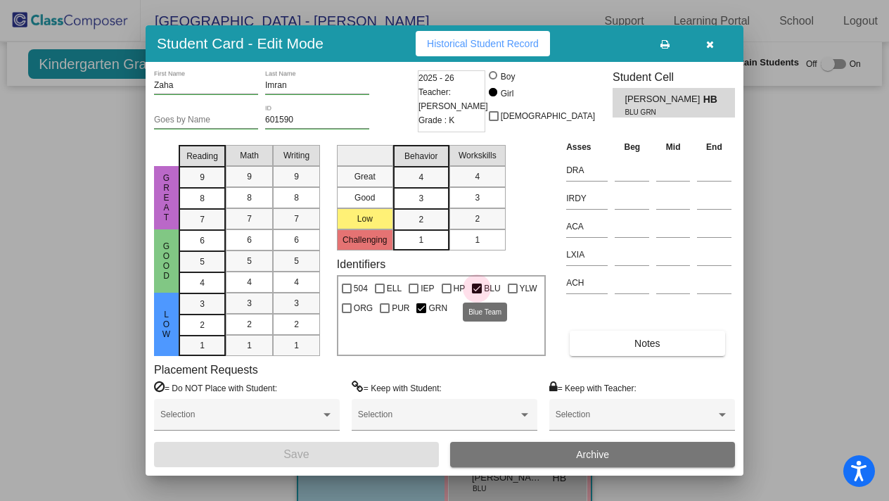
click at [475, 288] on div at bounding box center [477, 289] width 10 height 10
click at [476, 293] on input "BLU" at bounding box center [476, 293] width 1 height 1
checkbox input "false"
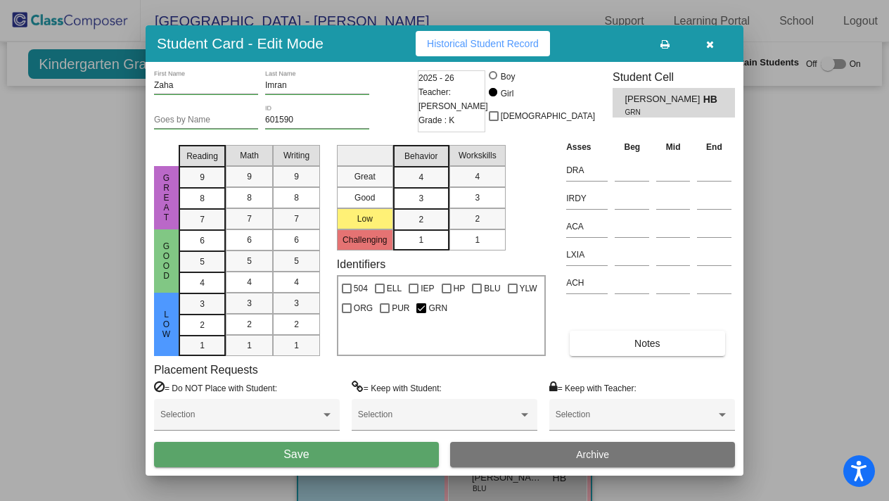
click at [341, 452] on button "Save" at bounding box center [296, 454] width 285 height 25
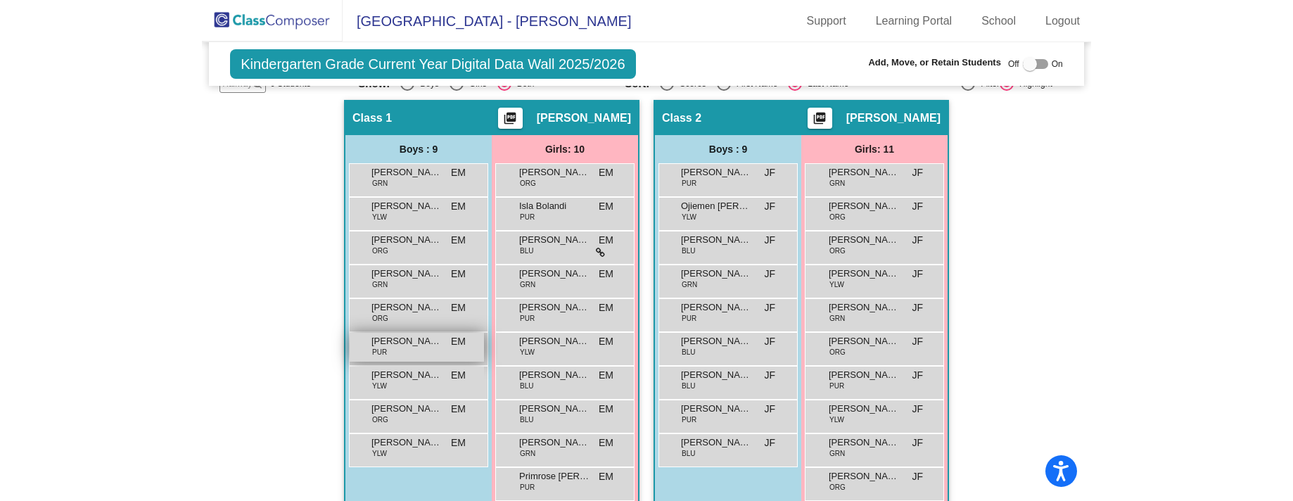
scroll to position [0, 0]
